Goal: Transaction & Acquisition: Purchase product/service

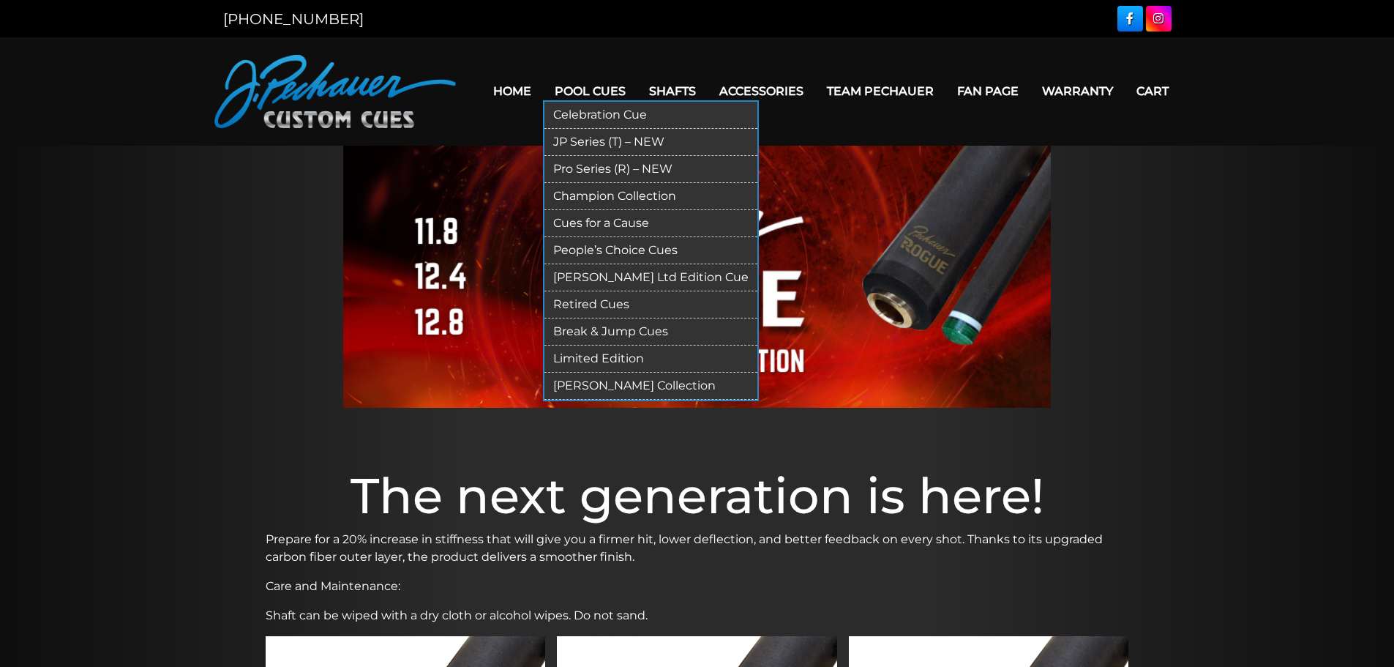
click at [587, 137] on link "JP Series (T) – NEW" at bounding box center [651, 142] width 213 height 27
click at [598, 168] on link "Pro Series (R) – NEW" at bounding box center [651, 169] width 213 height 27
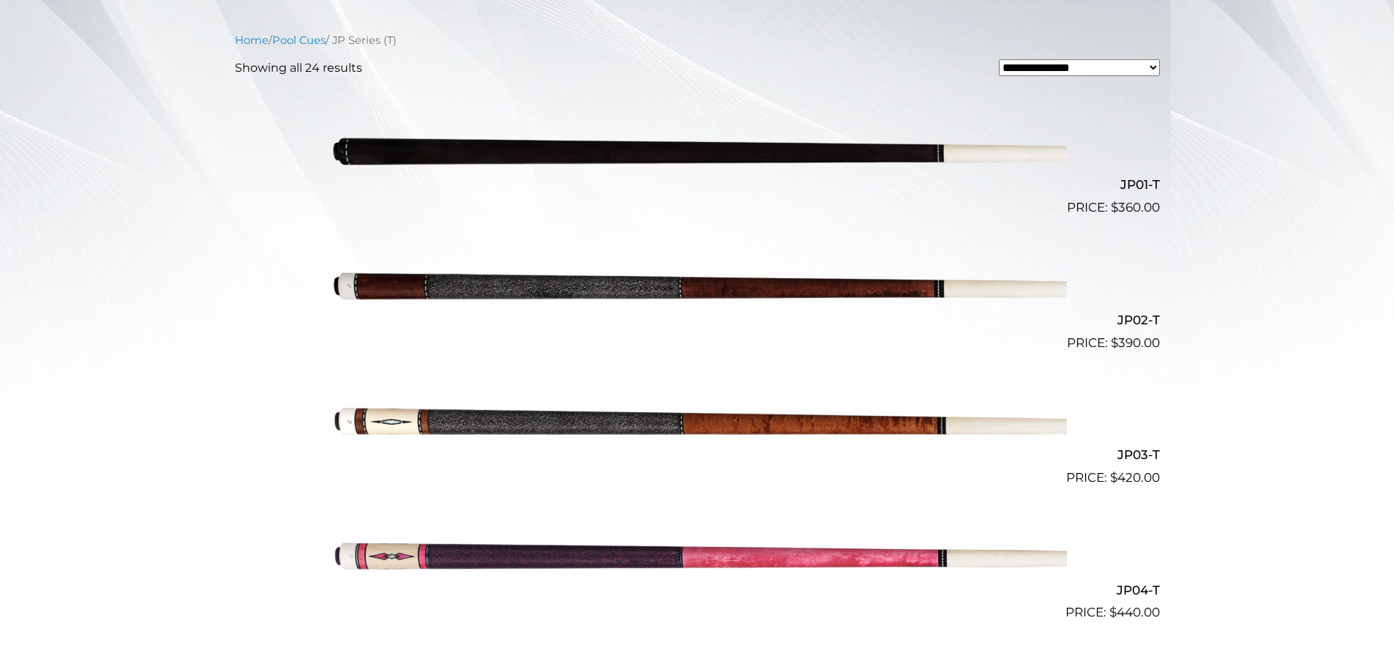
scroll to position [406, 0]
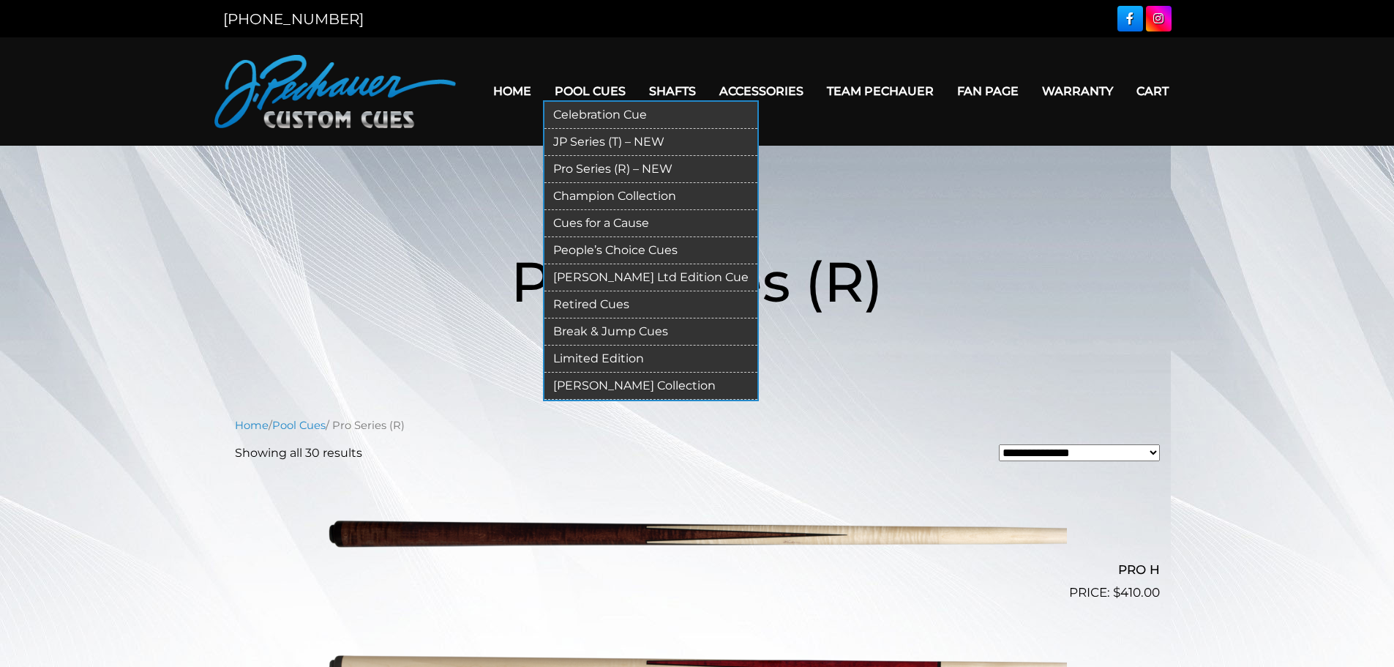
click at [613, 353] on link "Limited Edition" at bounding box center [651, 358] width 213 height 27
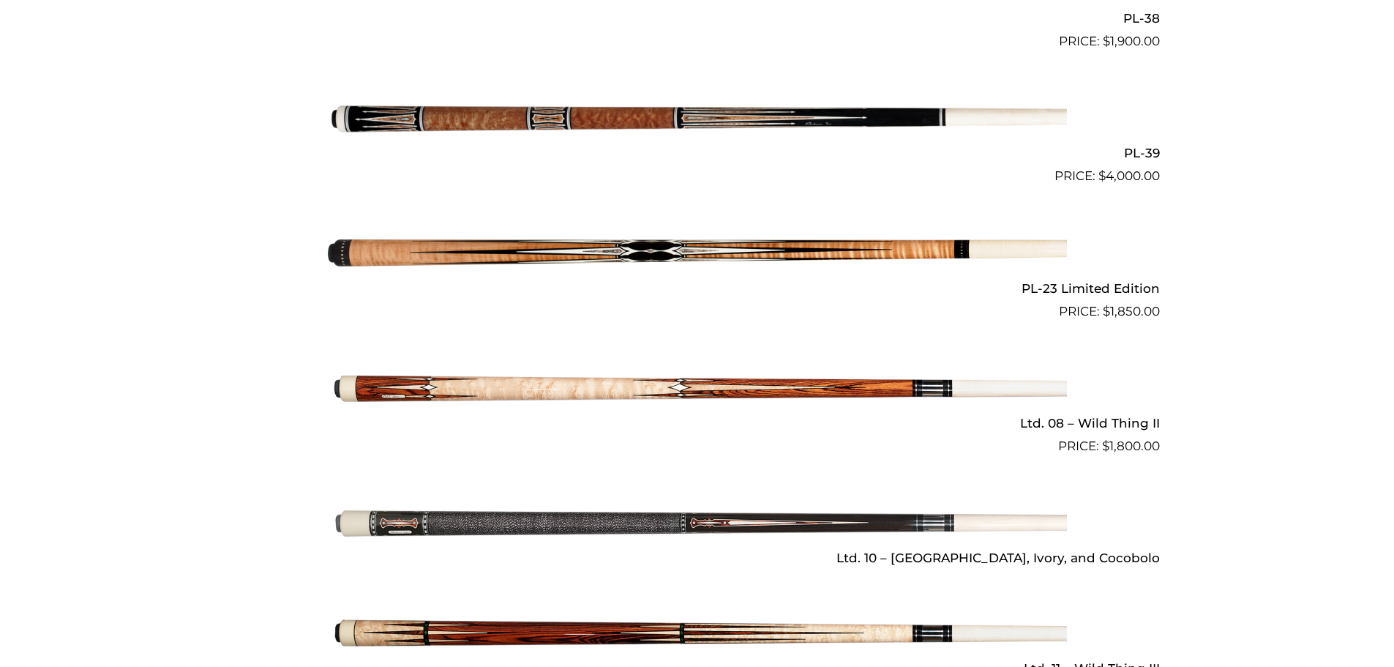
scroll to position [1812, 0]
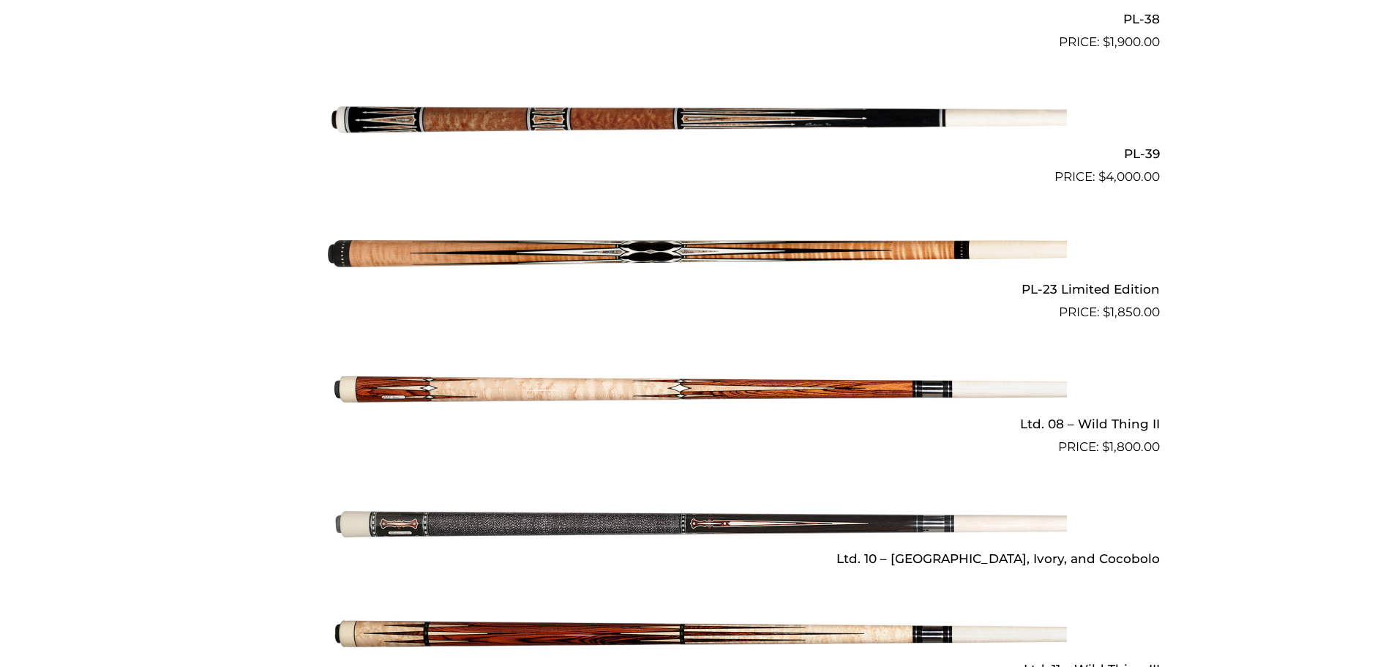
click at [628, 375] on img at bounding box center [697, 389] width 739 height 123
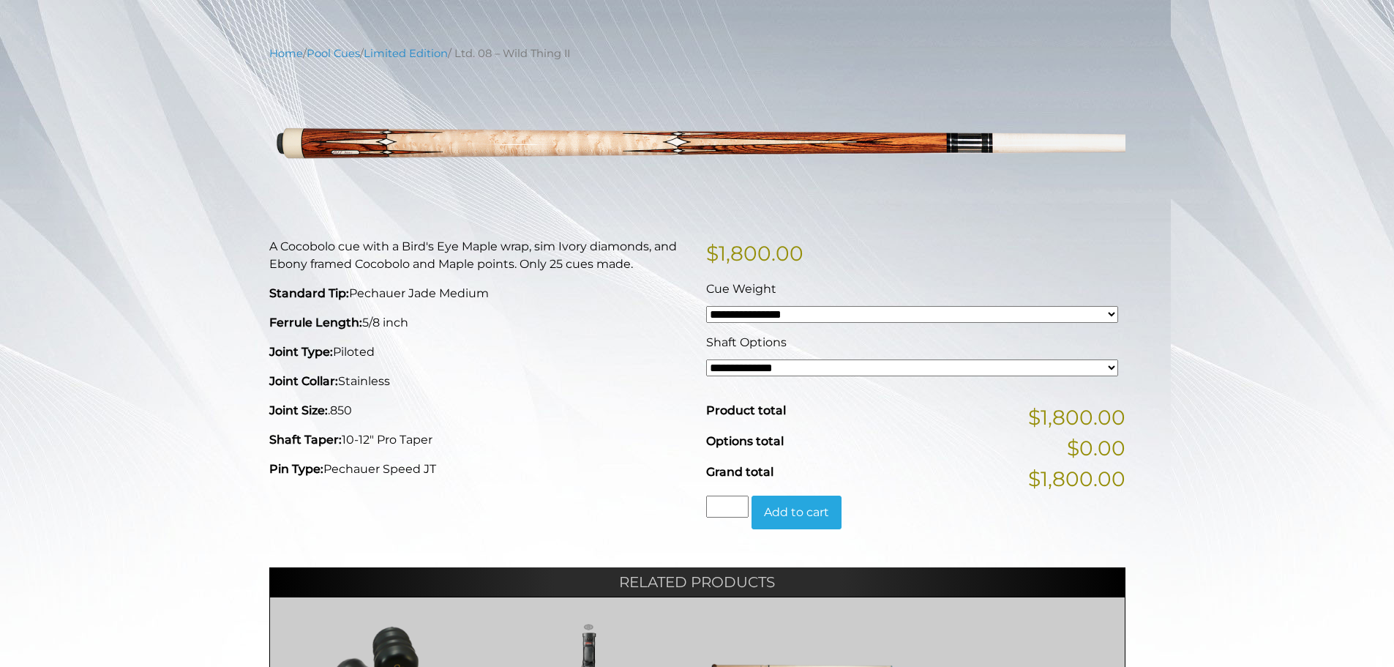
scroll to position [149, 0]
